Goal: Navigation & Orientation: Find specific page/section

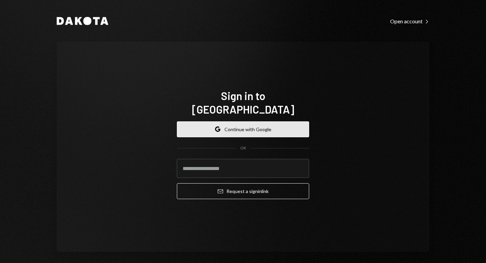
click at [222, 122] on button "Google Continue with Google" at bounding box center [243, 129] width 132 height 16
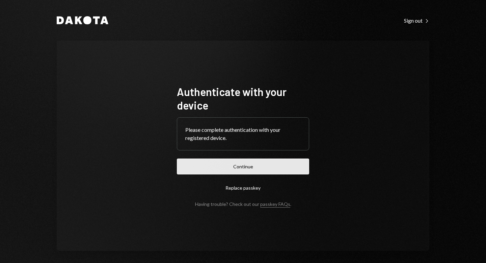
click at [233, 167] on button "Continue" at bounding box center [243, 166] width 132 height 16
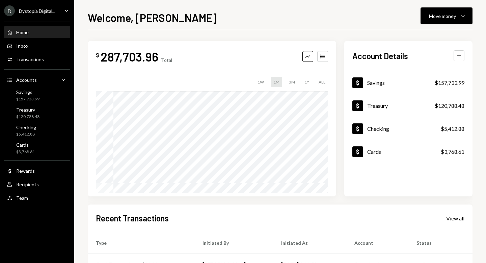
click at [48, 12] on div "Dystopia Digital..." at bounding box center [37, 11] width 36 height 6
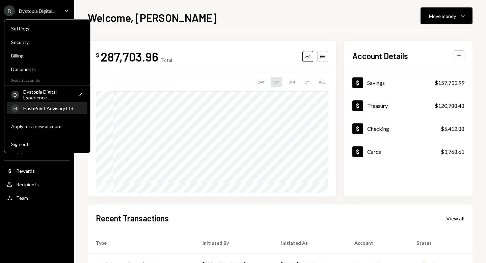
click at [46, 107] on div "HashPoint Advisory Ltd" at bounding box center [53, 108] width 60 height 6
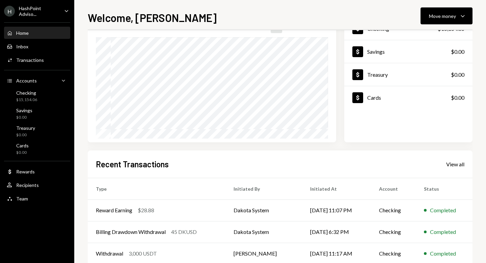
scroll to position [112, 0]
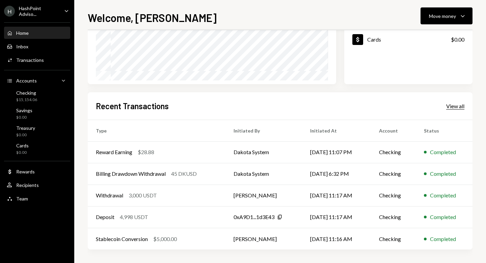
click at [451, 107] on div "View all" at bounding box center [455, 106] width 18 height 7
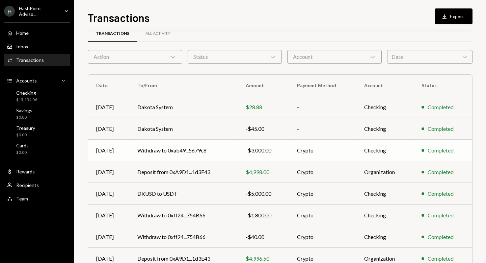
scroll to position [90, 0]
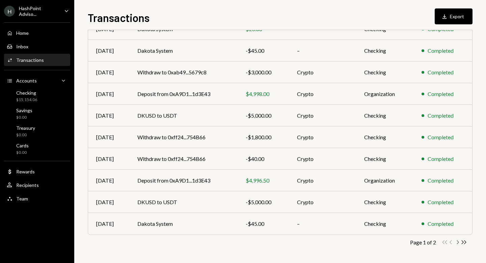
click at [457, 240] on icon "button" at bounding box center [458, 242] width 2 height 4
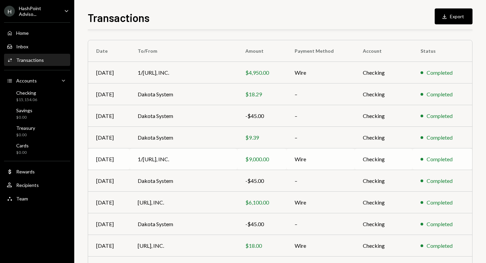
scroll to position [0, 0]
